Goal: Task Accomplishment & Management: Use online tool/utility

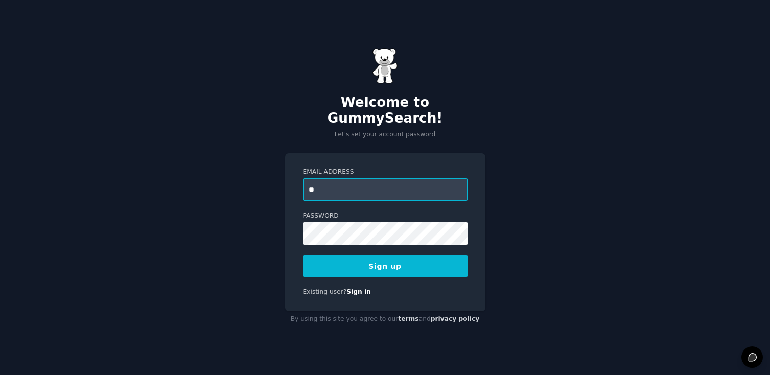
type input "*"
click at [359, 181] on input "**********" at bounding box center [385, 189] width 165 height 22
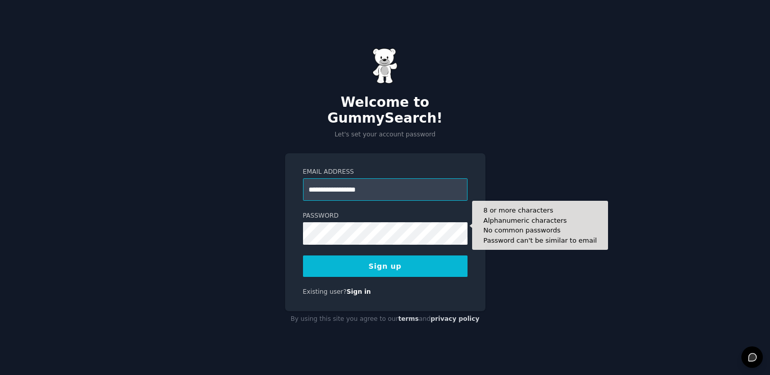
type input "**********"
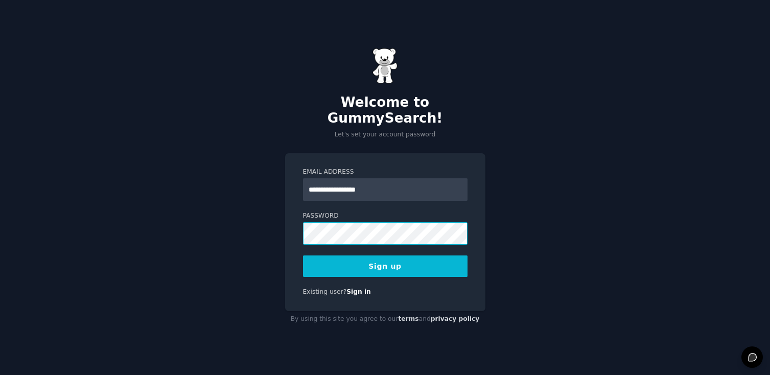
click at [0, 375] on com-1password-button at bounding box center [0, 375] width 0 height 0
click at [498, 286] on div "**********" at bounding box center [385, 187] width 770 height 375
click at [391, 256] on button "Sign up" at bounding box center [385, 266] width 165 height 21
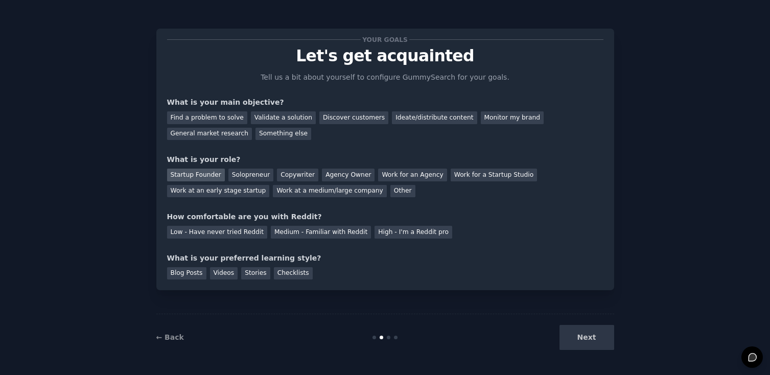
click at [206, 179] on div "Startup Founder" at bounding box center [196, 175] width 58 height 13
click at [349, 120] on div "Discover customers" at bounding box center [353, 117] width 69 height 13
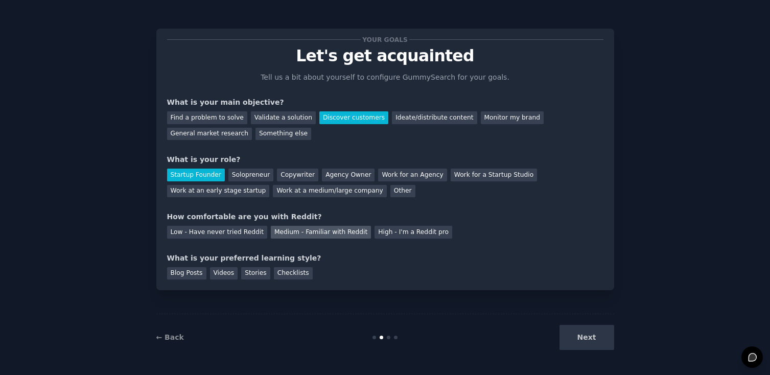
click at [317, 232] on div "Medium - Familiar with Reddit" at bounding box center [321, 232] width 100 height 13
click at [249, 274] on div "Stories" at bounding box center [255, 273] width 29 height 13
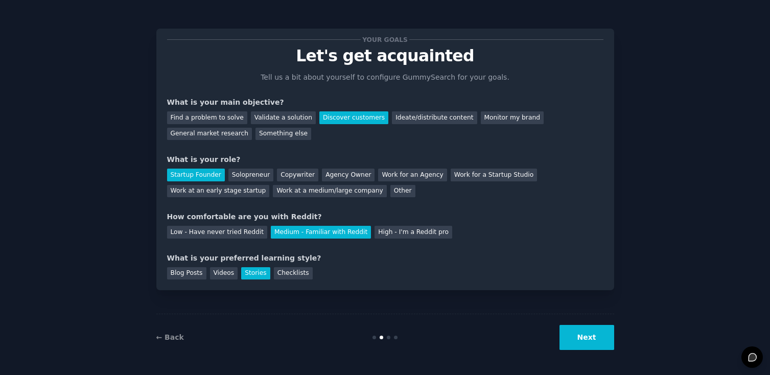
click at [581, 336] on button "Next" at bounding box center [587, 337] width 55 height 25
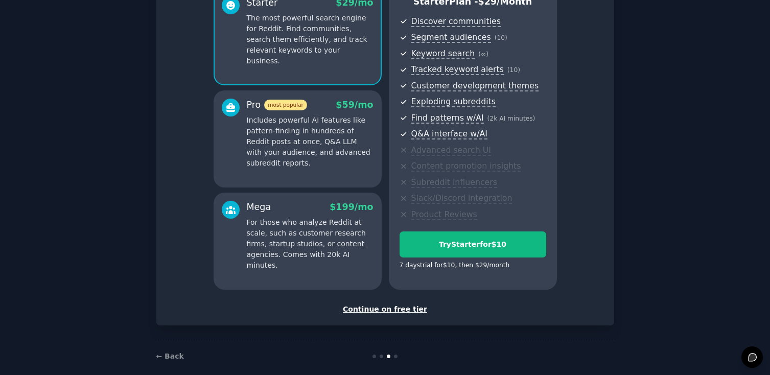
scroll to position [115, 0]
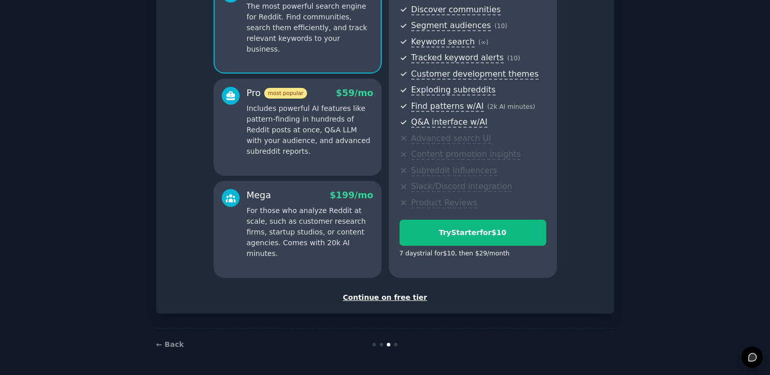
click at [397, 297] on div "Continue on free tier" at bounding box center [385, 297] width 437 height 11
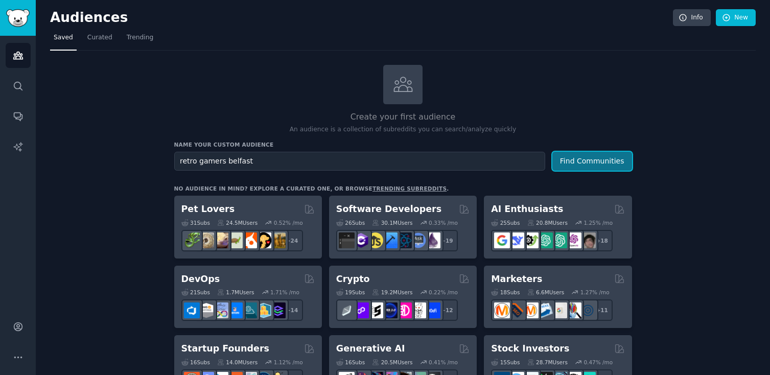
click at [593, 168] on button "Find Communities" at bounding box center [593, 161] width 80 height 19
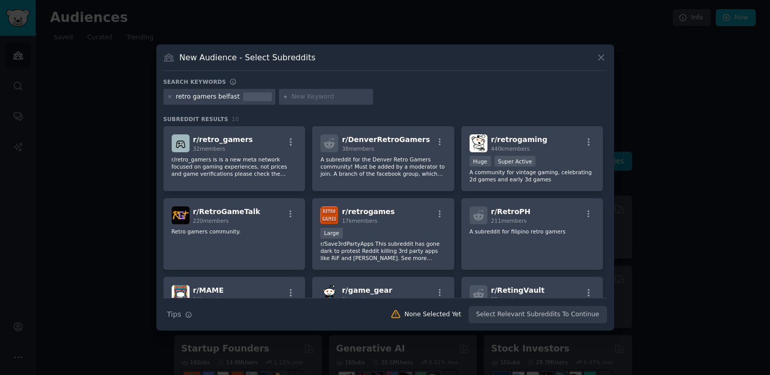
click at [601, 55] on icon at bounding box center [601, 57] width 11 height 11
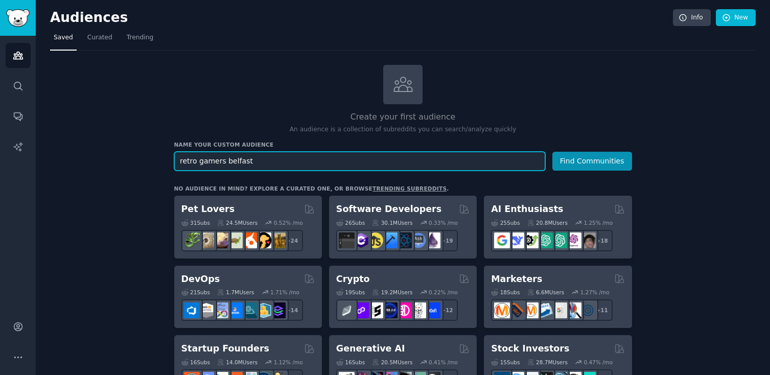
drag, startPoint x: 258, startPoint y: 158, endPoint x: 114, endPoint y: 161, distance: 143.7
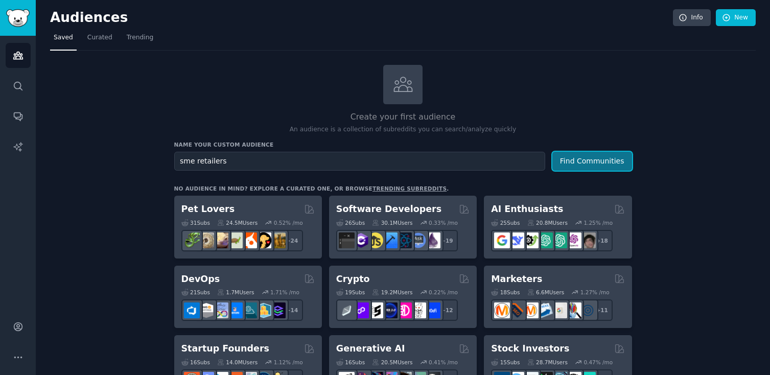
click at [577, 157] on button "Find Communities" at bounding box center [593, 161] width 80 height 19
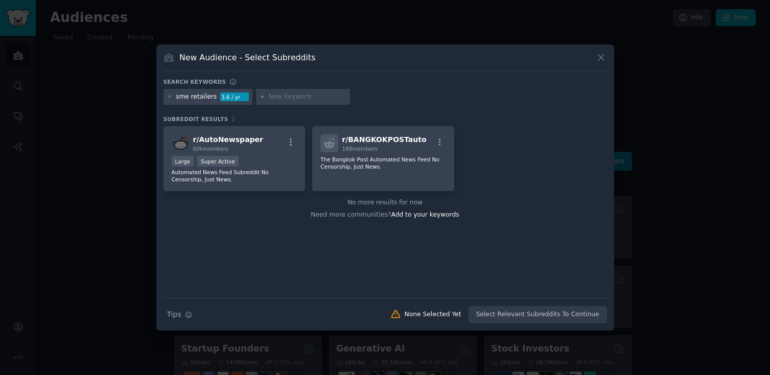
click at [596, 60] on icon at bounding box center [601, 57] width 11 height 11
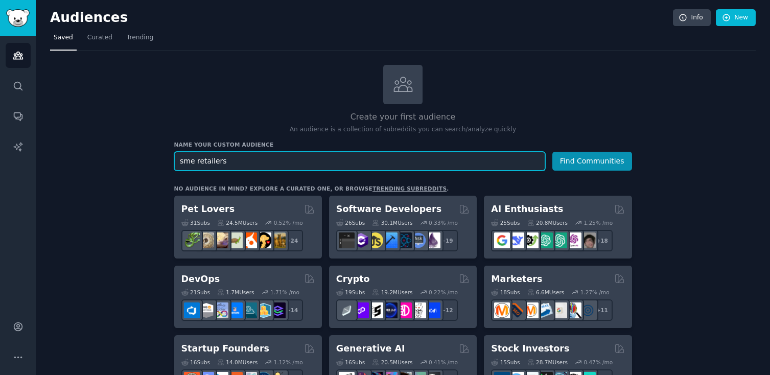
drag, startPoint x: 194, startPoint y: 160, endPoint x: 154, endPoint y: 157, distance: 40.0
type input "retailers"
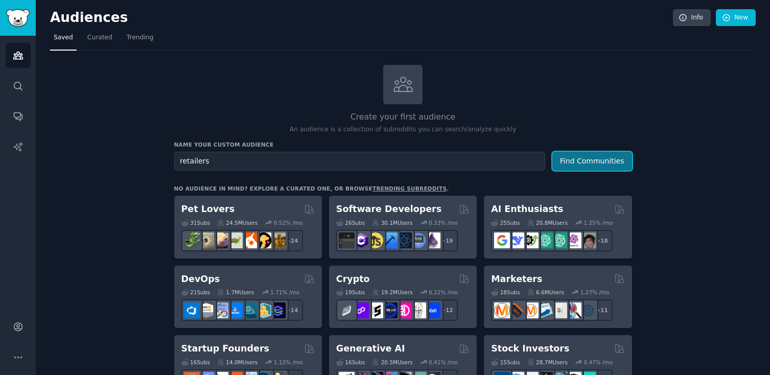
click at [599, 158] on button "Find Communities" at bounding box center [593, 161] width 80 height 19
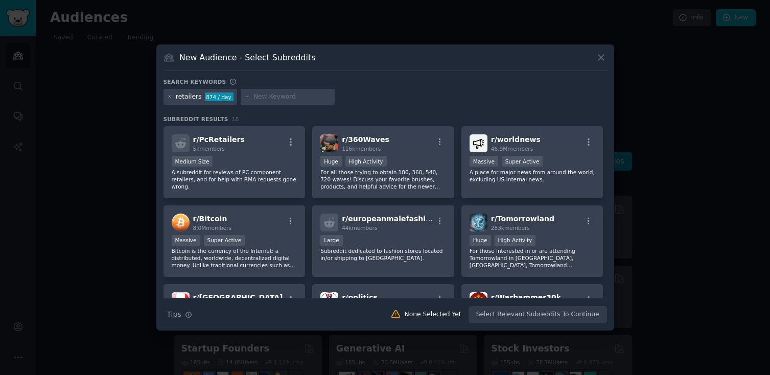
click at [600, 61] on icon at bounding box center [601, 57] width 11 height 11
